Goal: Find specific page/section: Find specific page/section

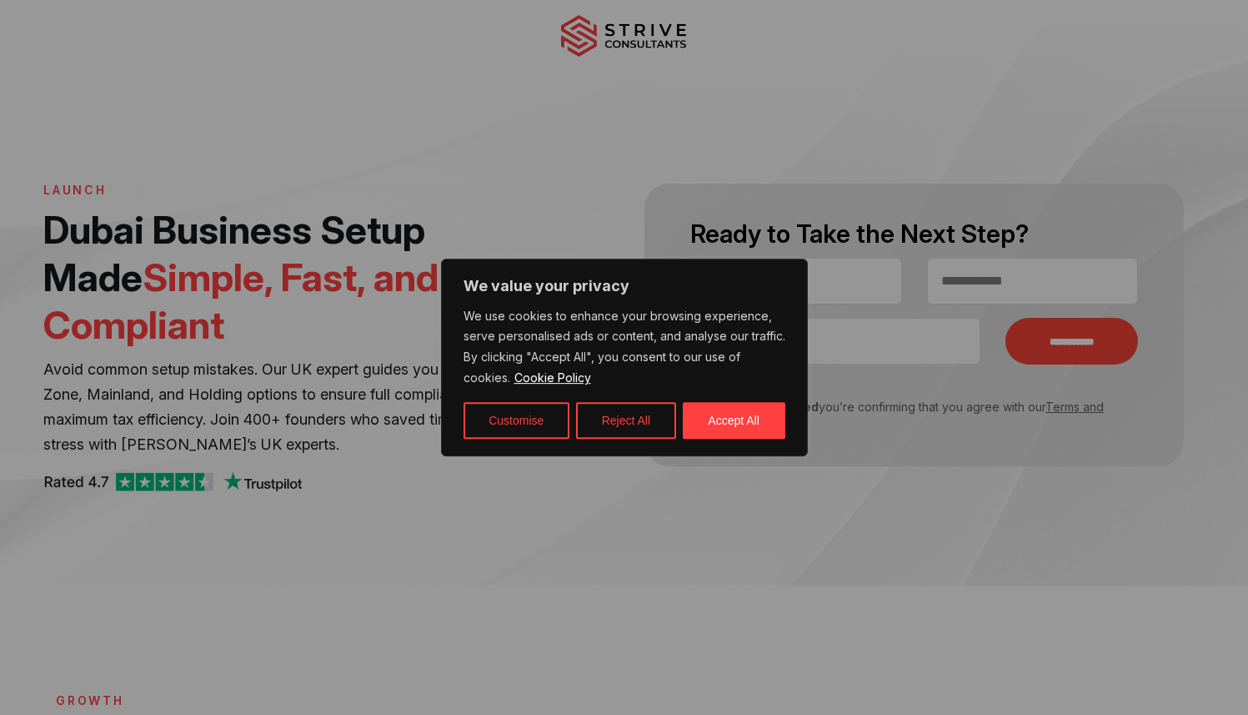
click at [610, 45] on div at bounding box center [624, 357] width 1248 height 715
click at [635, 423] on button "Reject All" at bounding box center [626, 420] width 100 height 37
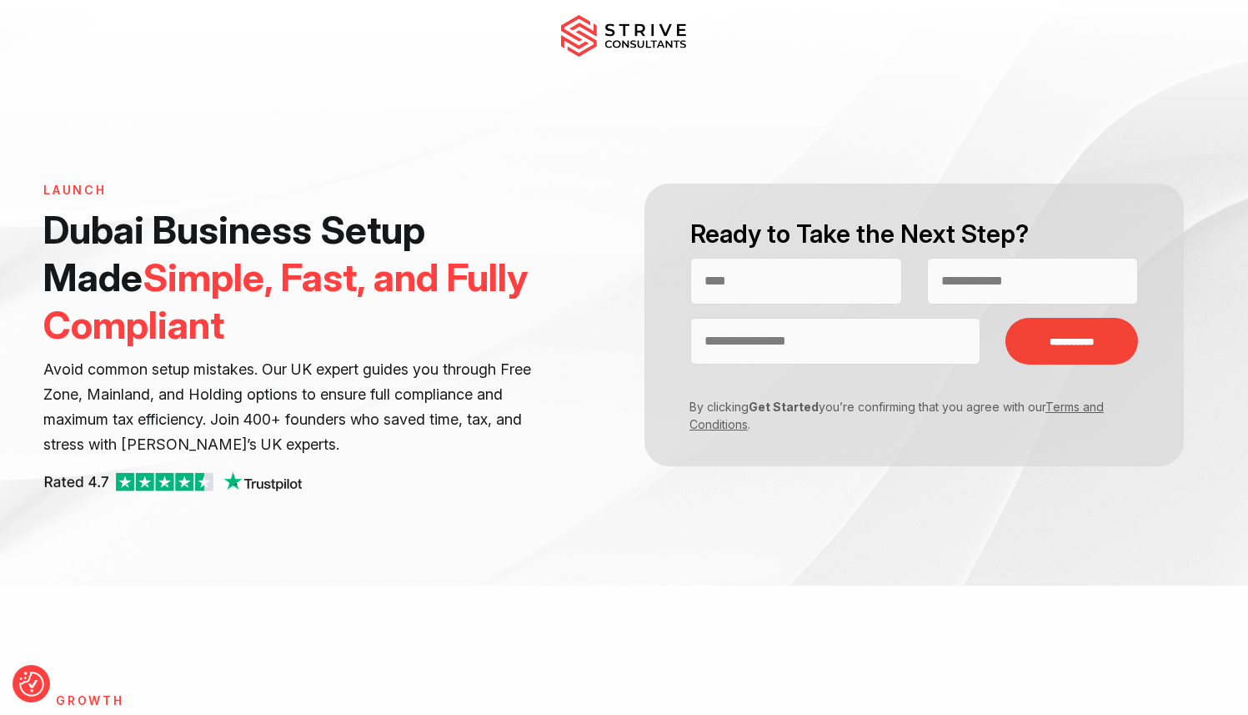
click at [625, 26] on img at bounding box center [623, 36] width 125 height 42
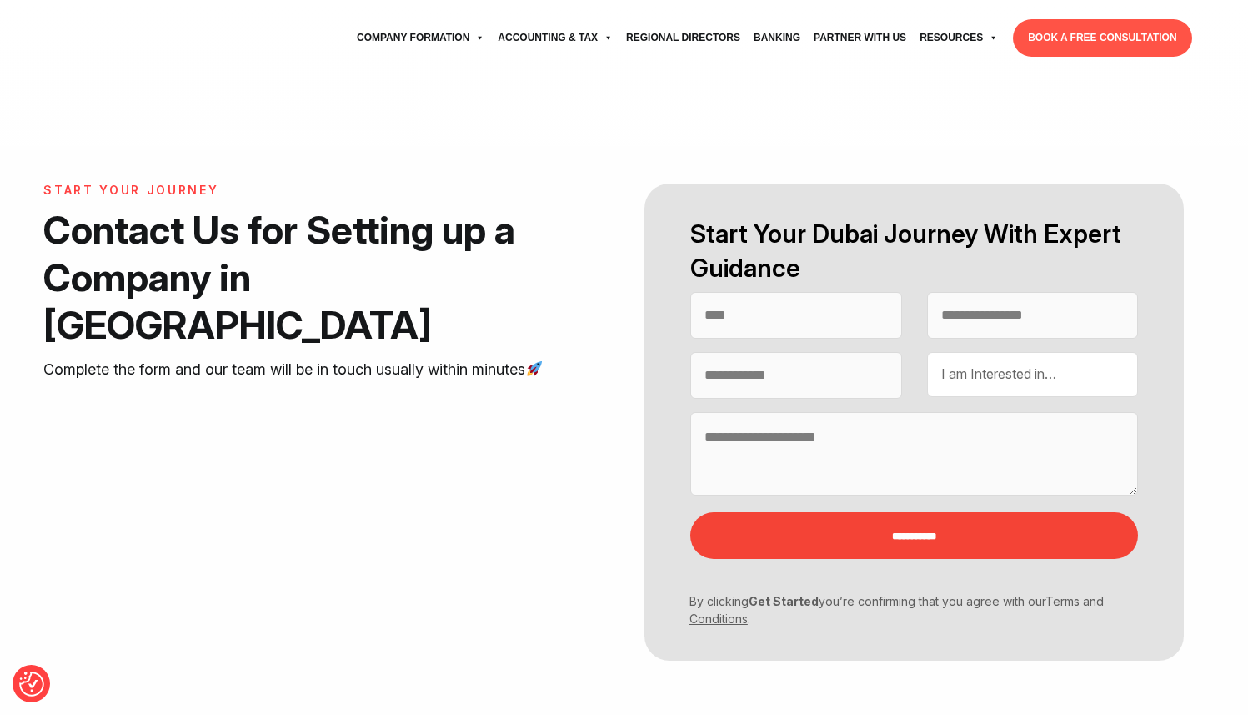
select select "Contact form"
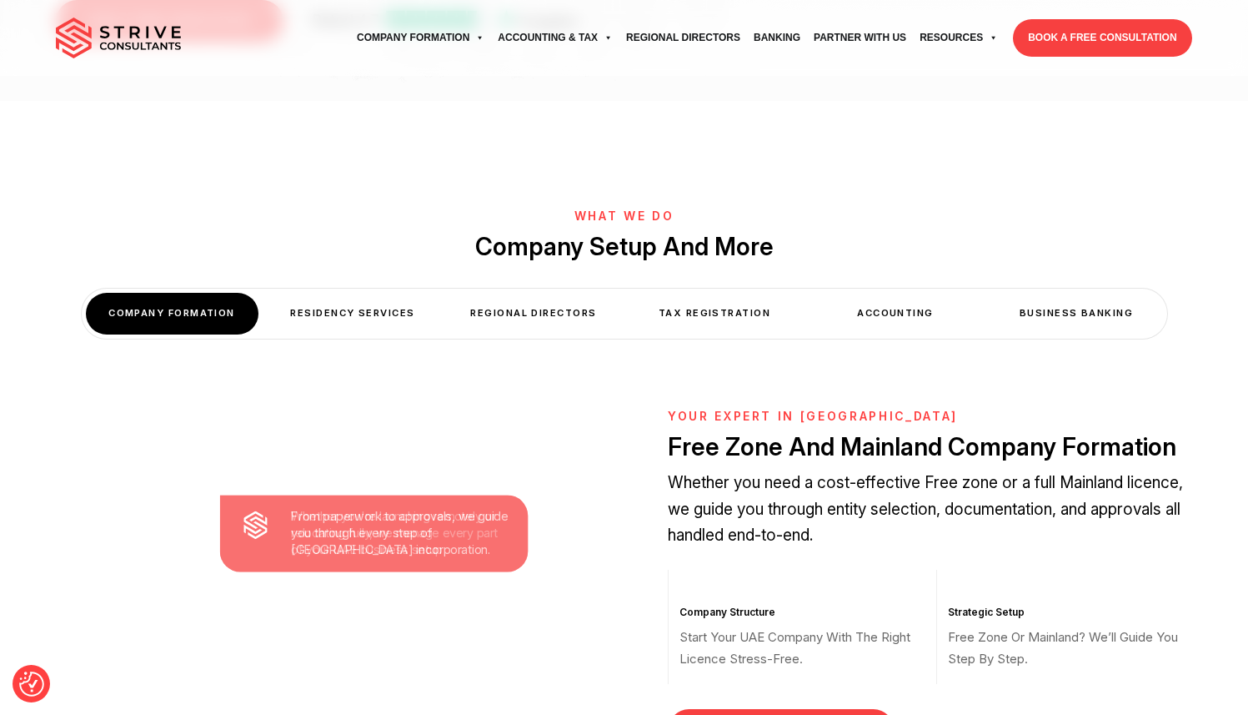
scroll to position [497, 0]
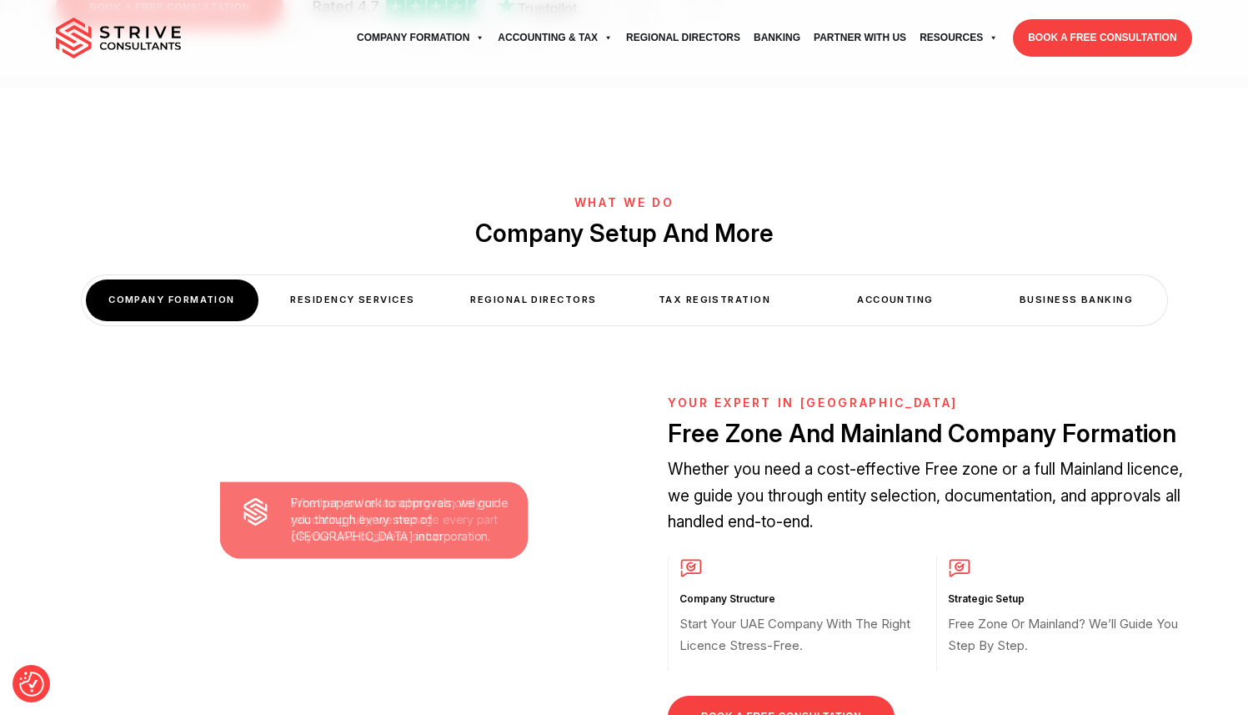
click at [331, 279] on div "Residency Services" at bounding box center [353, 299] width 173 height 41
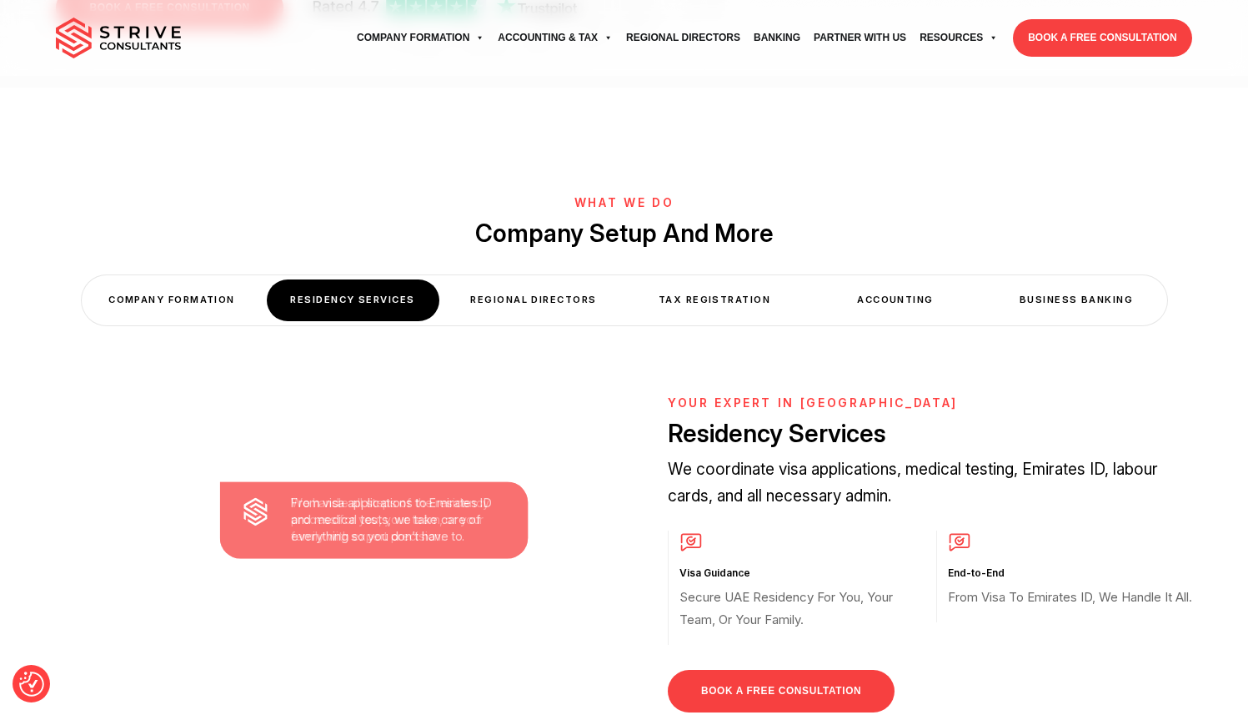
click at [510, 279] on div "Regional Directors" at bounding box center [534, 299] width 173 height 41
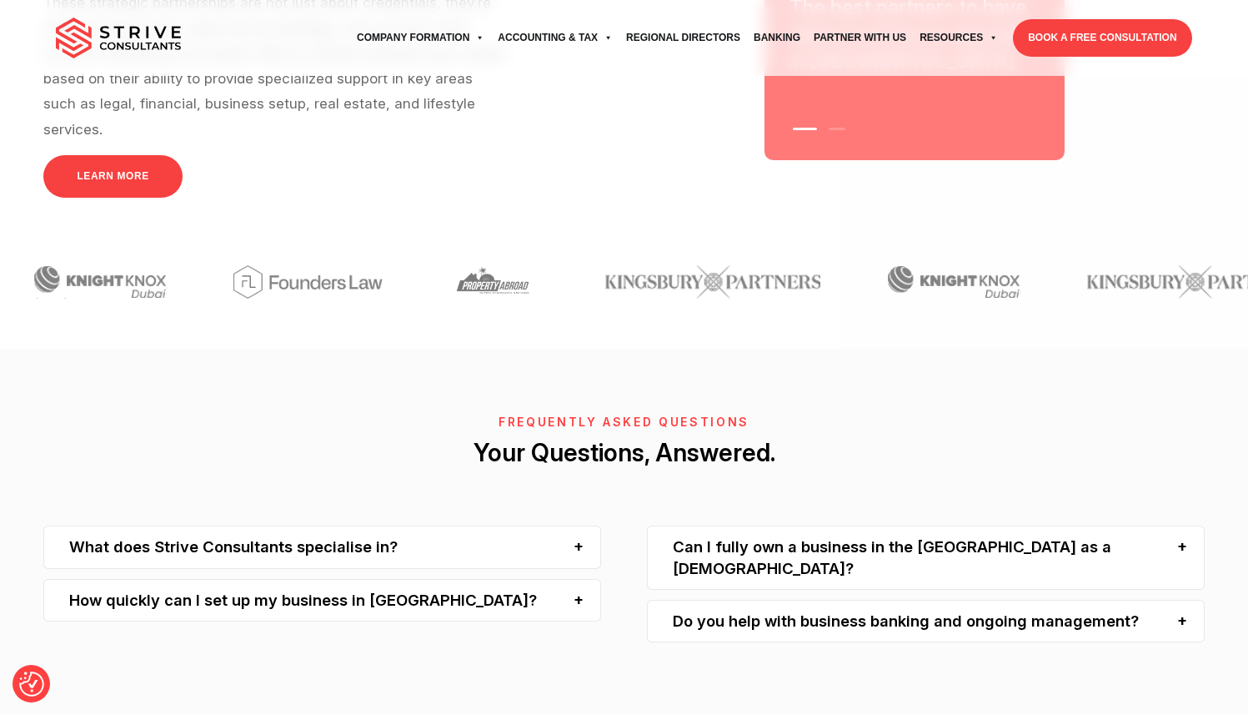
scroll to position [4427, 0]
